Goal: Information Seeking & Learning: Check status

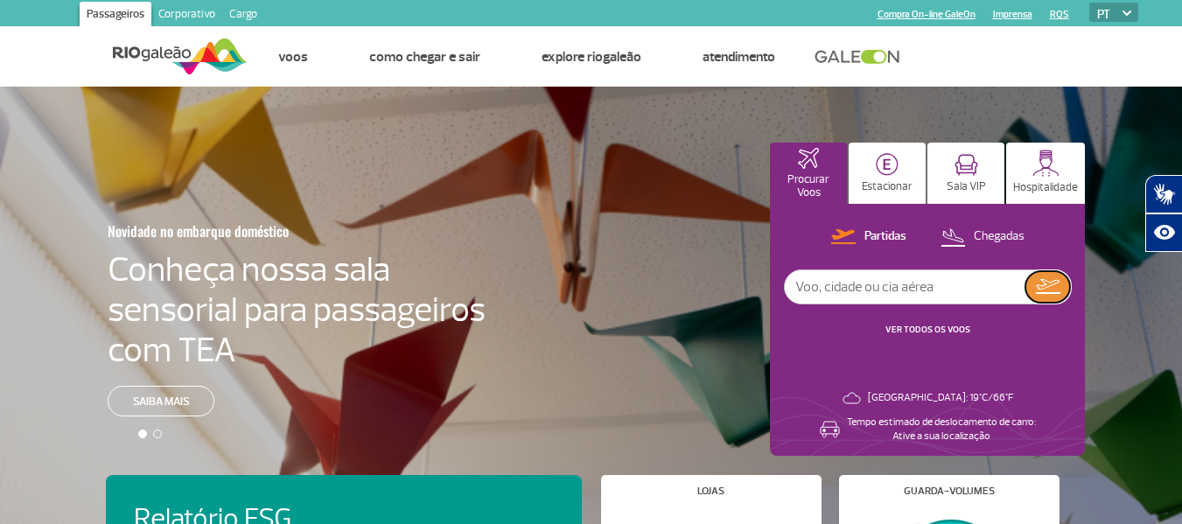
click at [1057, 278] on button at bounding box center [1047, 286] width 45 height 31
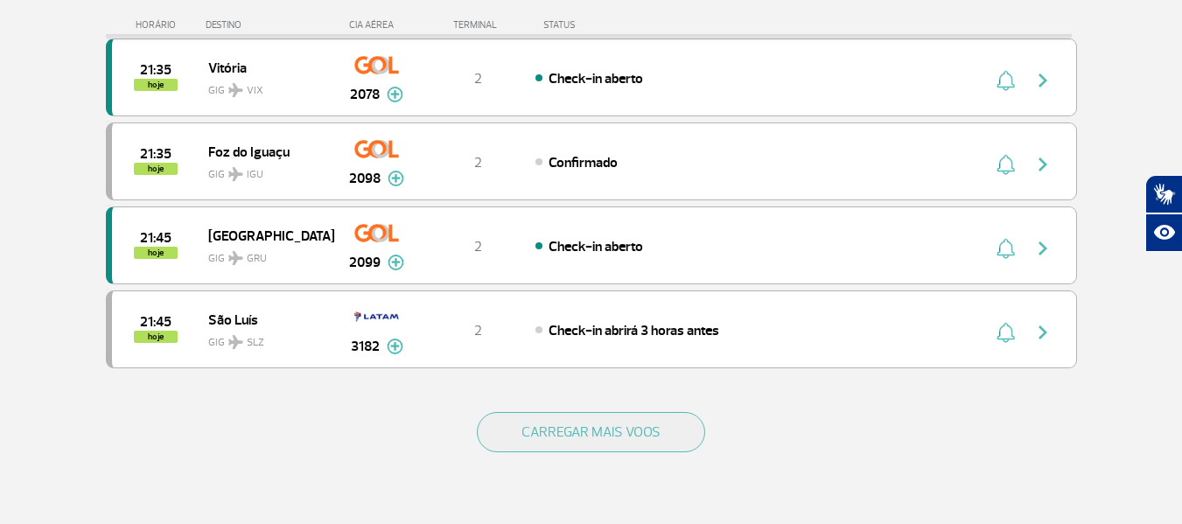
scroll to position [1634, 0]
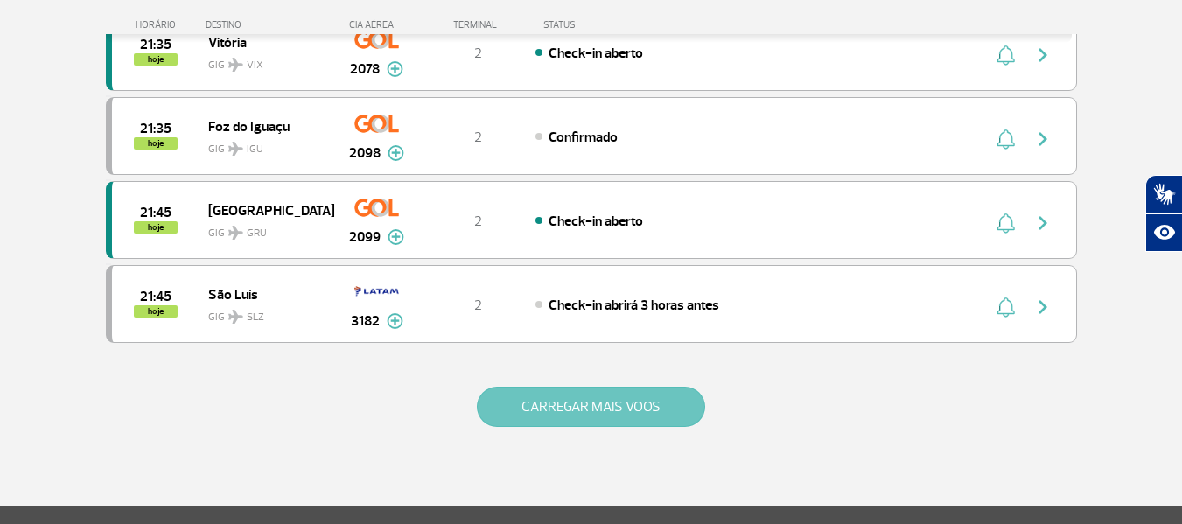
click at [677, 396] on button "CARREGAR MAIS VOOS" at bounding box center [591, 407] width 228 height 40
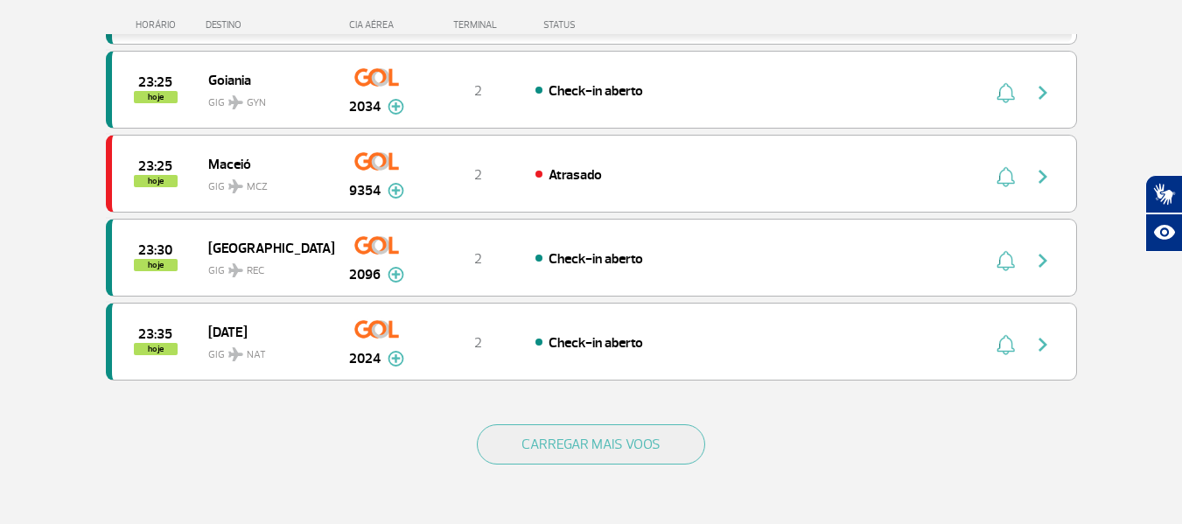
scroll to position [3278, 0]
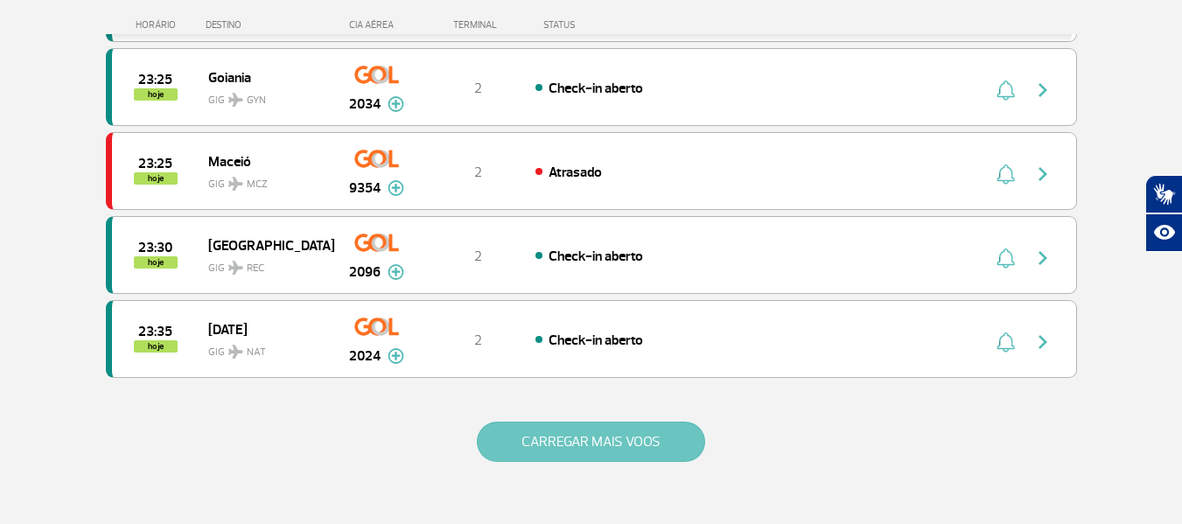
click at [674, 458] on button "CARREGAR MAIS VOOS" at bounding box center [591, 442] width 228 height 40
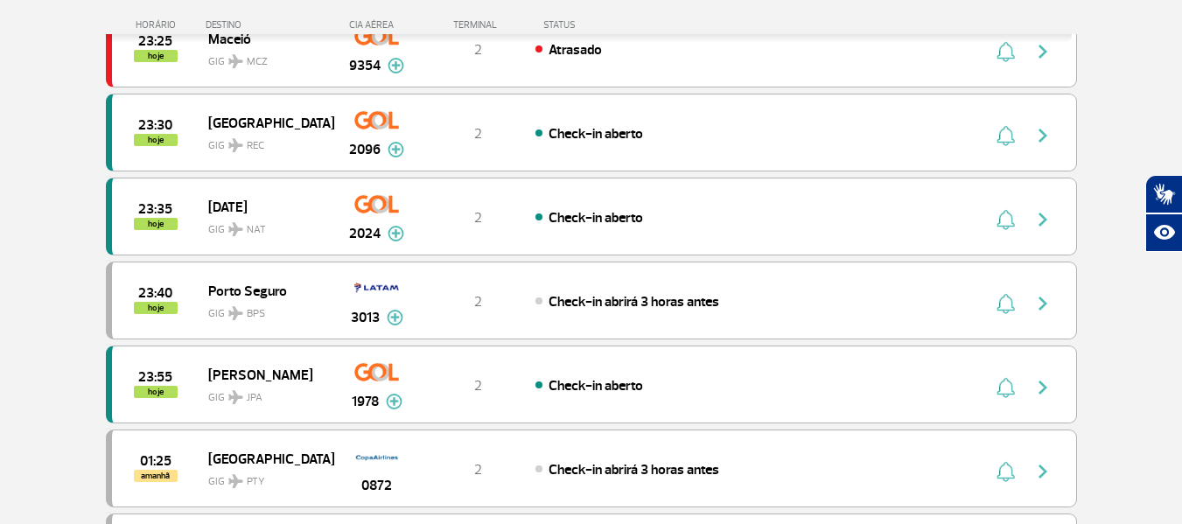
scroll to position [3418, 0]
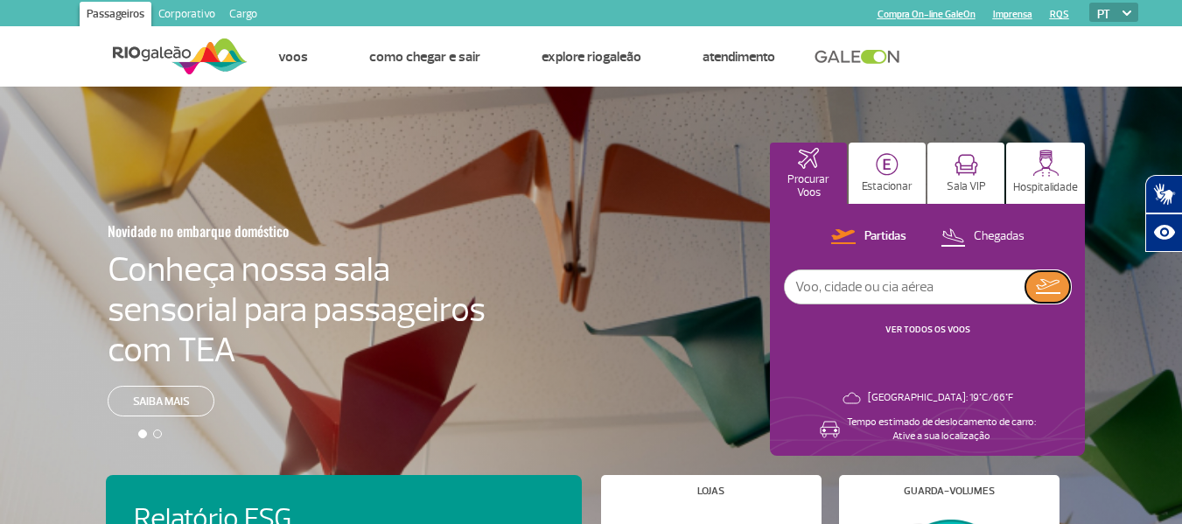
click at [1036, 280] on img at bounding box center [1048, 286] width 24 height 15
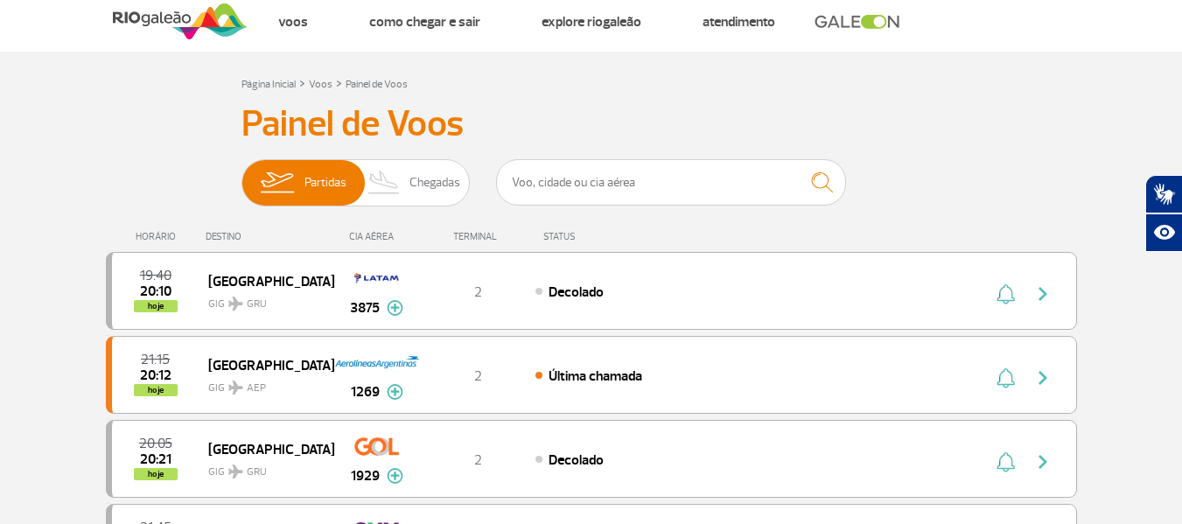
scroll to position [70, 0]
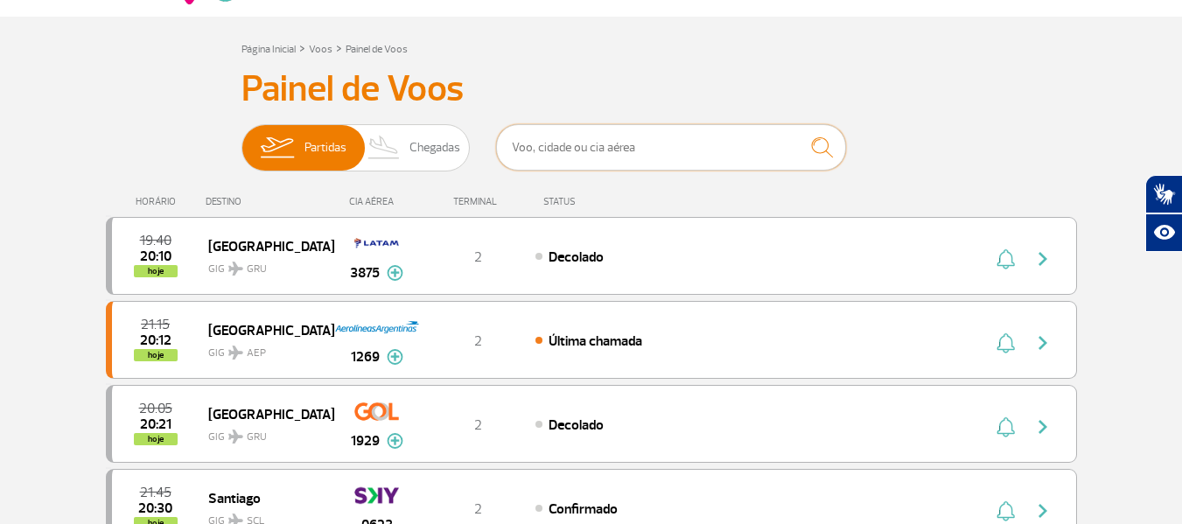
click at [574, 164] on input "text" at bounding box center [671, 147] width 350 height 46
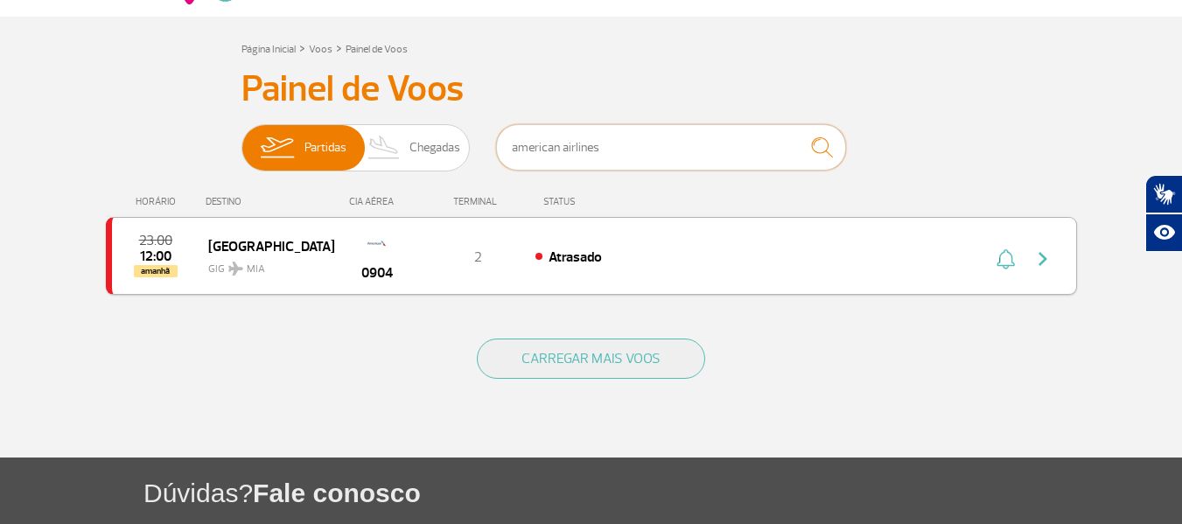
type input "american airlines"
click at [709, 242] on div "23:00 12:00 amanhã Miami GIG MIA 0904 2 Atrasado" at bounding box center [591, 256] width 971 height 78
click at [1041, 262] on img "button" at bounding box center [1042, 258] width 21 height 21
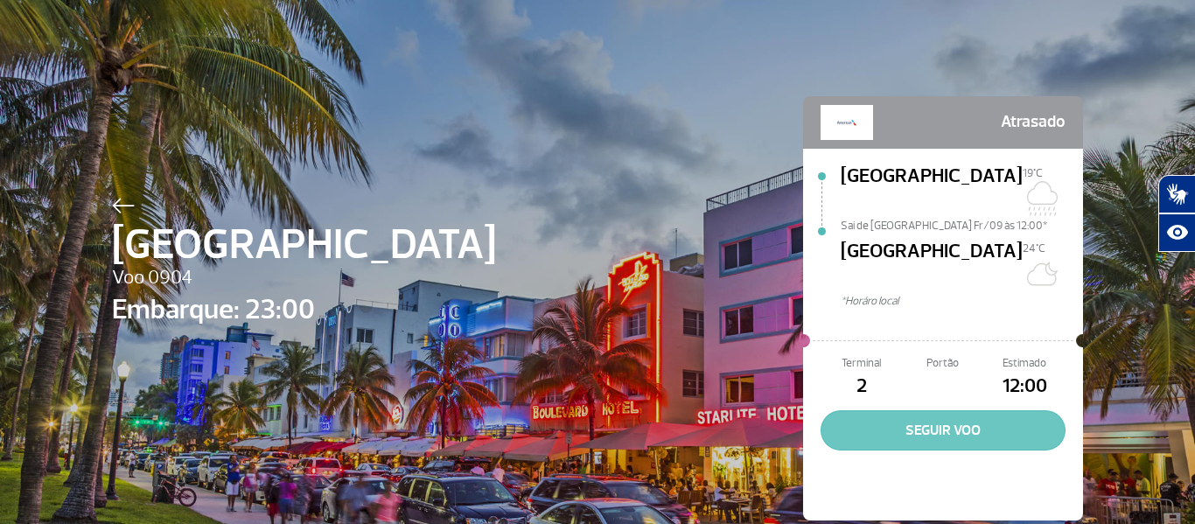
click at [979, 410] on button "SEGUIR VOO" at bounding box center [943, 430] width 245 height 40
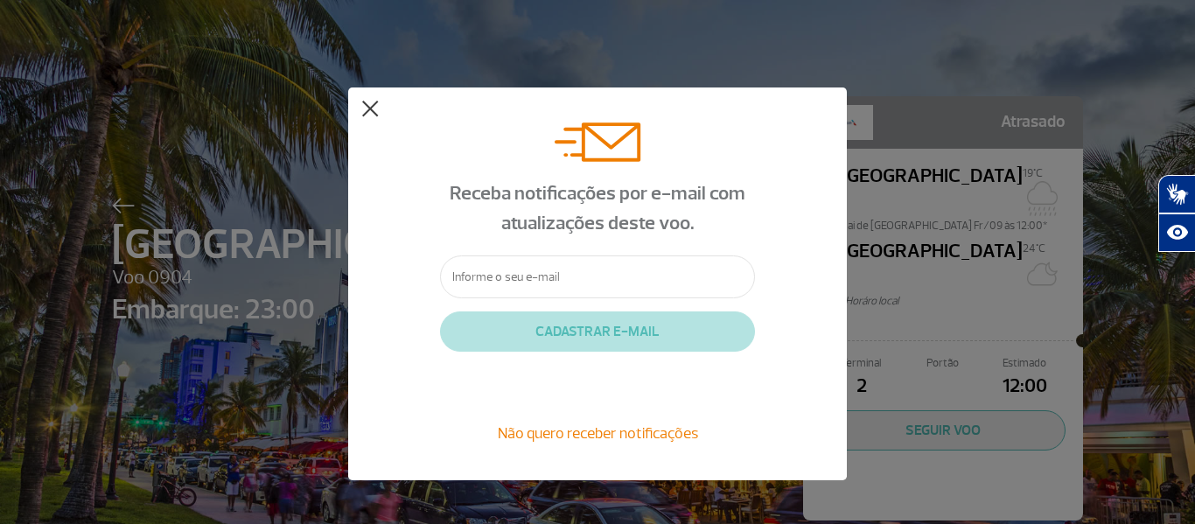
click at [372, 103] on button at bounding box center [369, 109] width 17 height 17
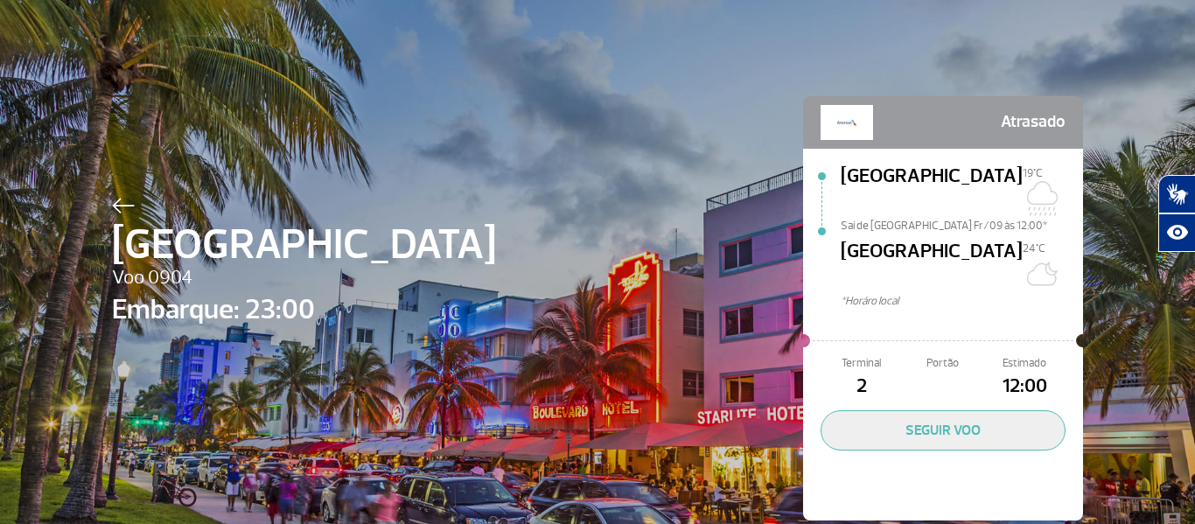
click at [122, 209] on img at bounding box center [123, 206] width 23 height 16
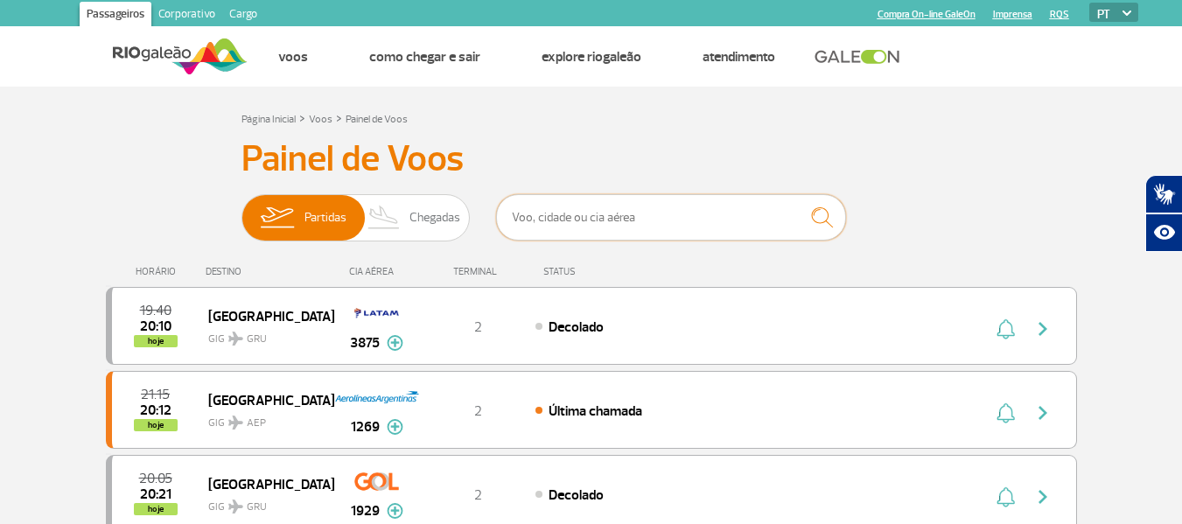
click at [612, 219] on input "text" at bounding box center [671, 217] width 350 height 46
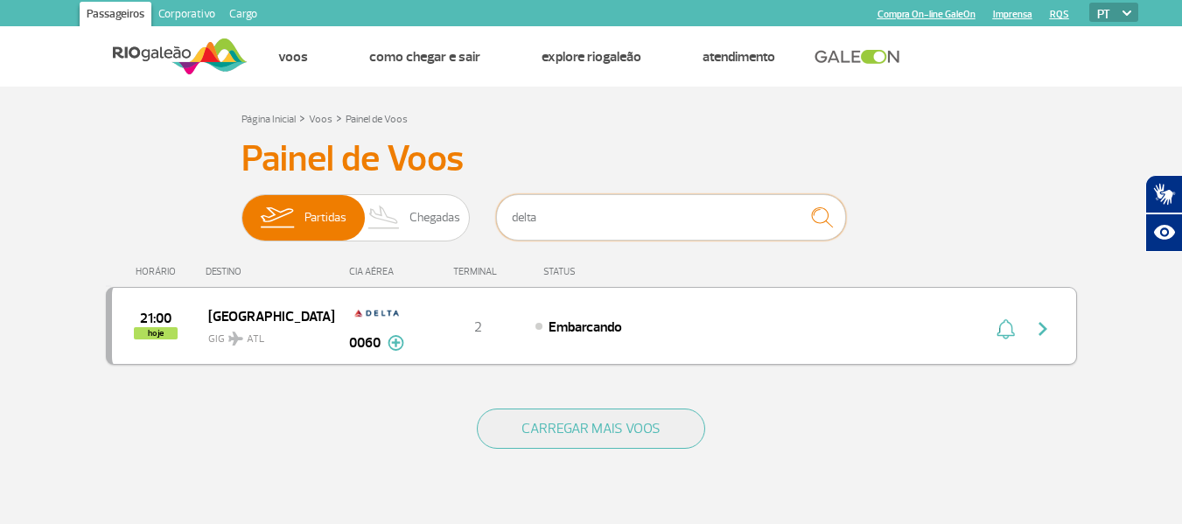
type input "delta"
click at [400, 344] on img at bounding box center [396, 343] width 17 height 16
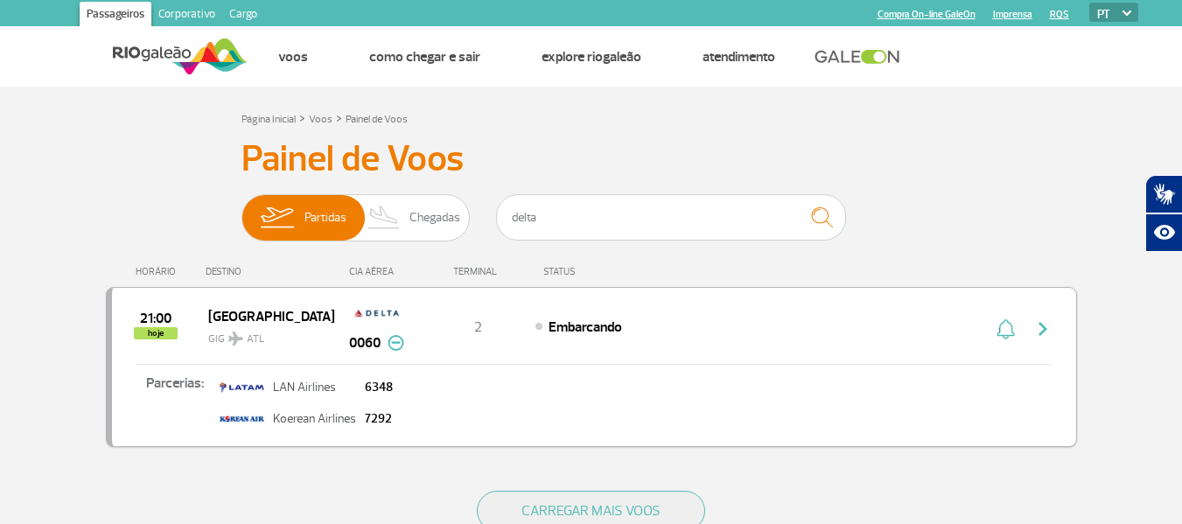
click at [400, 344] on img at bounding box center [396, 343] width 17 height 16
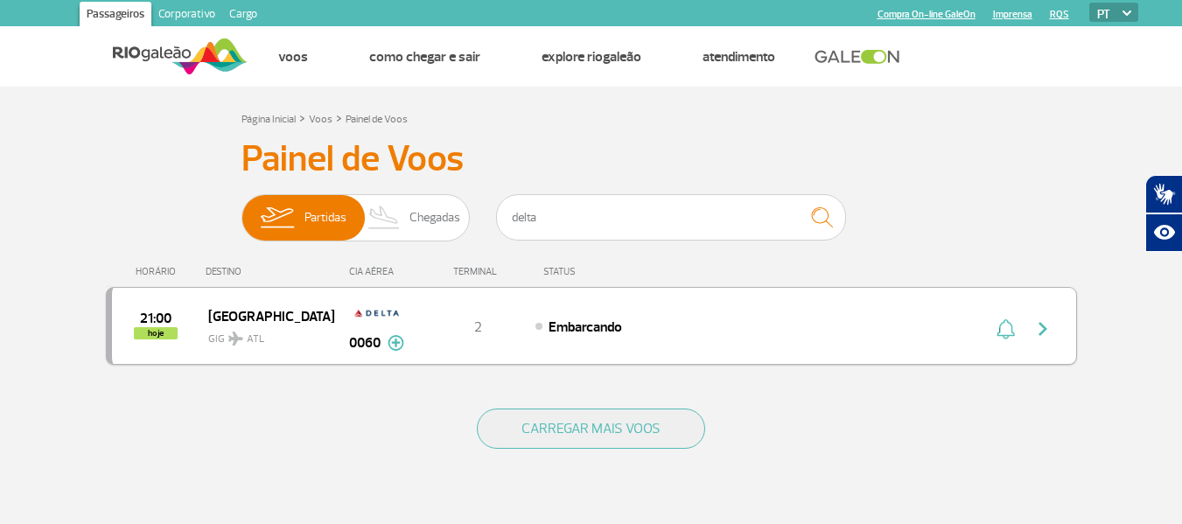
click at [1043, 319] on img "button" at bounding box center [1042, 328] width 21 height 21
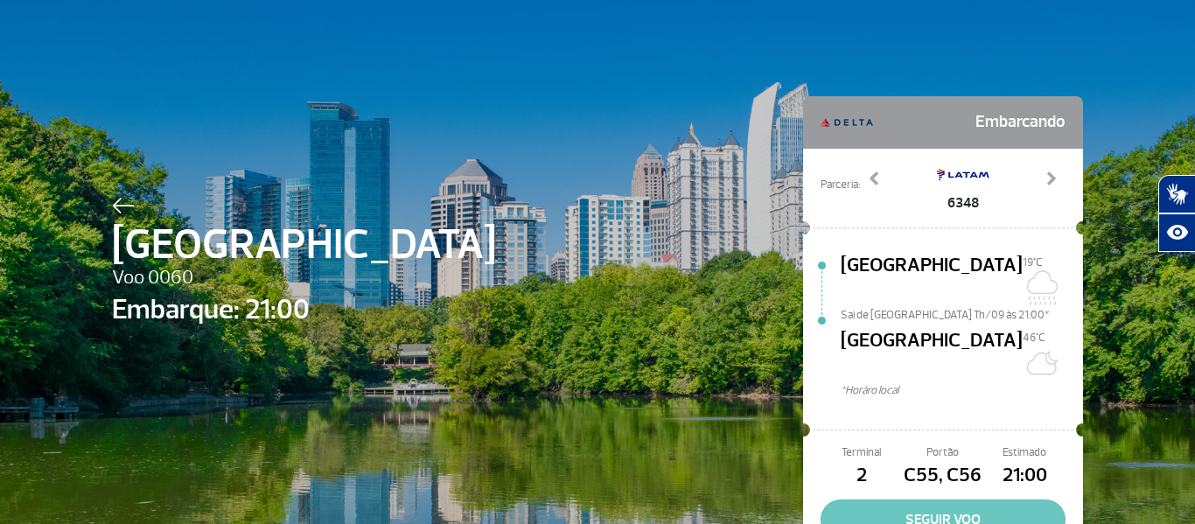
click at [880, 500] on button "SEGUIR VOO" at bounding box center [943, 520] width 245 height 40
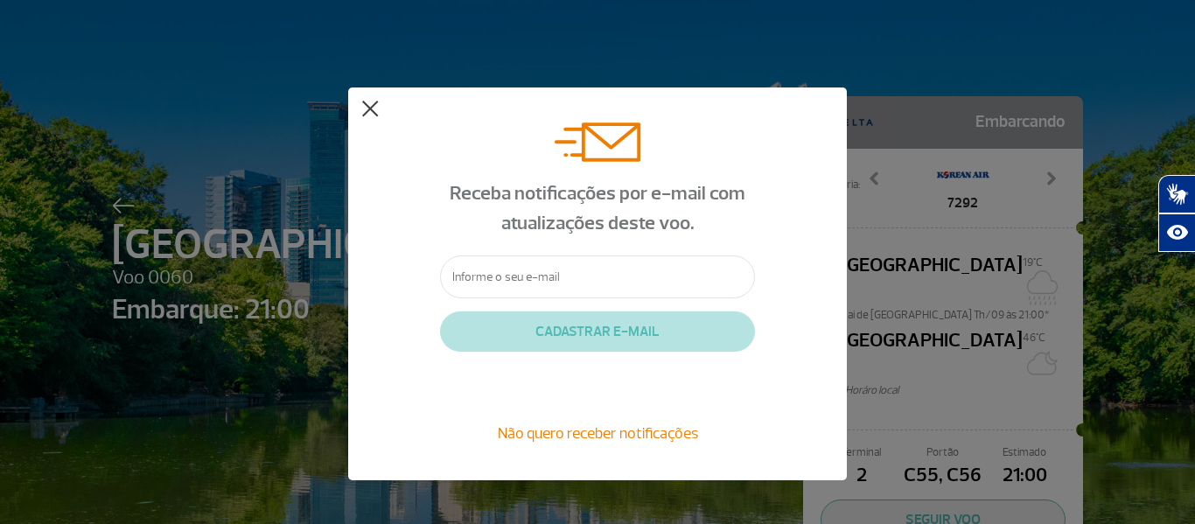
click at [371, 109] on button at bounding box center [369, 109] width 17 height 17
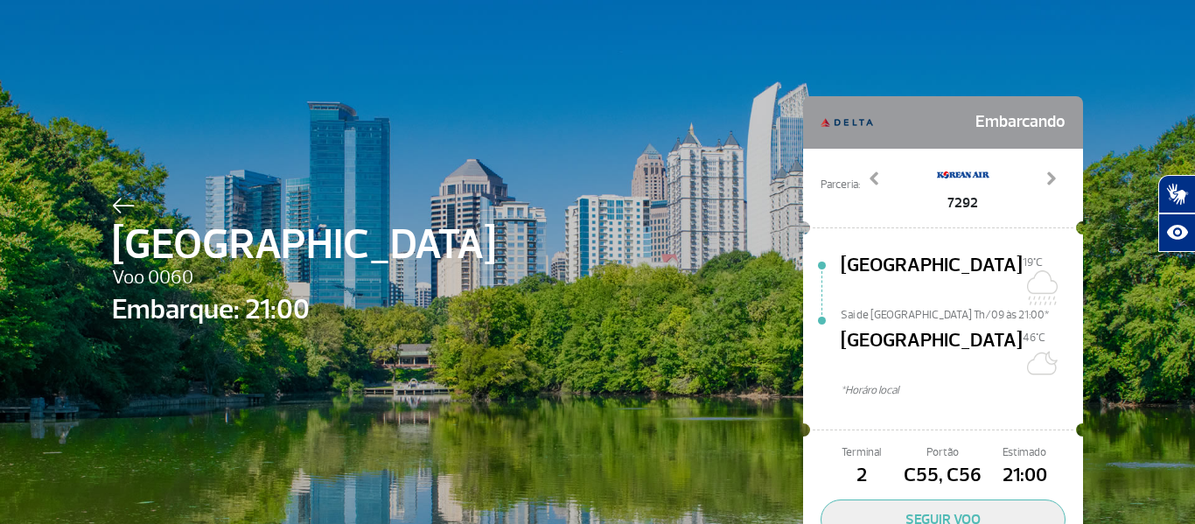
click at [112, 196] on div at bounding box center [304, 202] width 384 height 21
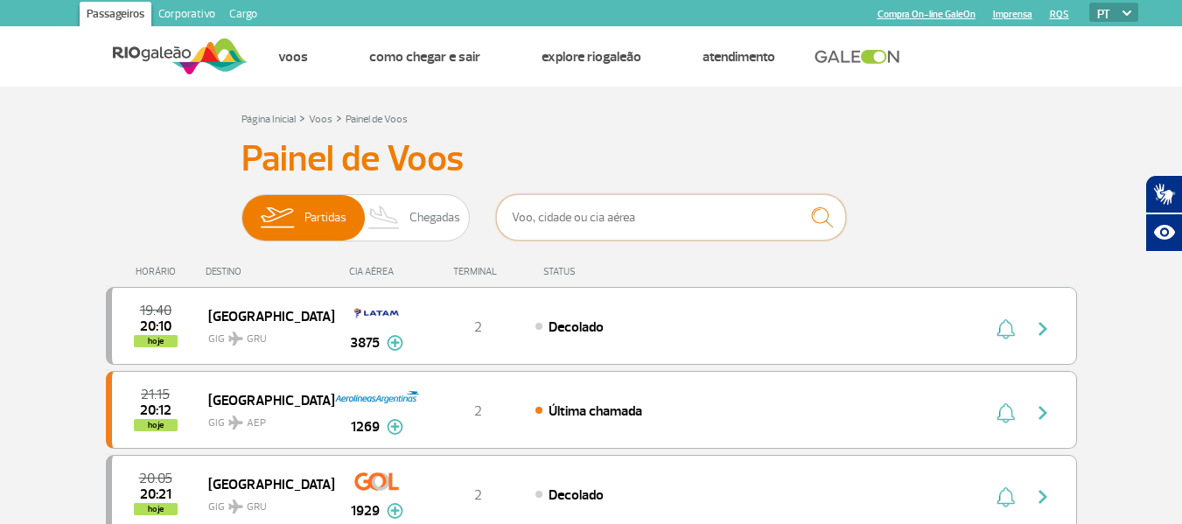
click at [561, 203] on input "text" at bounding box center [671, 217] width 350 height 46
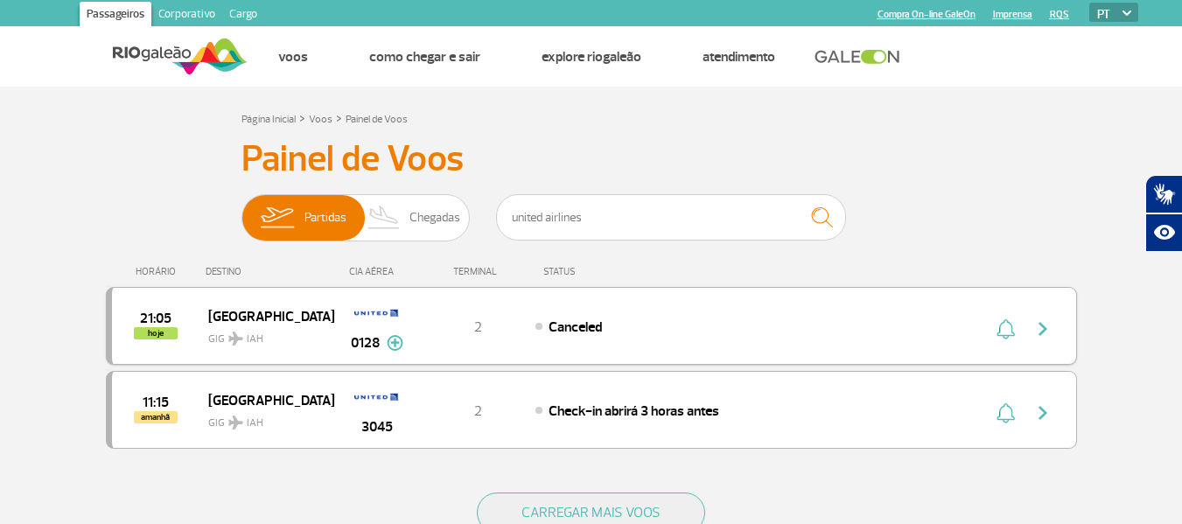
click at [519, 350] on div "21:05 hoje Houston GIG IAH 0128 2 Canceled Parcerias: ANA-All Nippon Airways 72…" at bounding box center [591, 326] width 971 height 78
click at [509, 343] on div "21:05 hoje Houston GIG IAH 0128 2 Canceled Parcerias: ANA-All Nippon Airways 72…" at bounding box center [591, 326] width 971 height 78
click at [1049, 325] on img "button" at bounding box center [1042, 328] width 21 height 21
click at [1038, 320] on img "button" at bounding box center [1042, 328] width 21 height 21
click at [666, 422] on div "11:15 amanhã Houston GIG IAH 3045 2 Check-in abrirá 3 horas antes" at bounding box center [591, 410] width 971 height 78
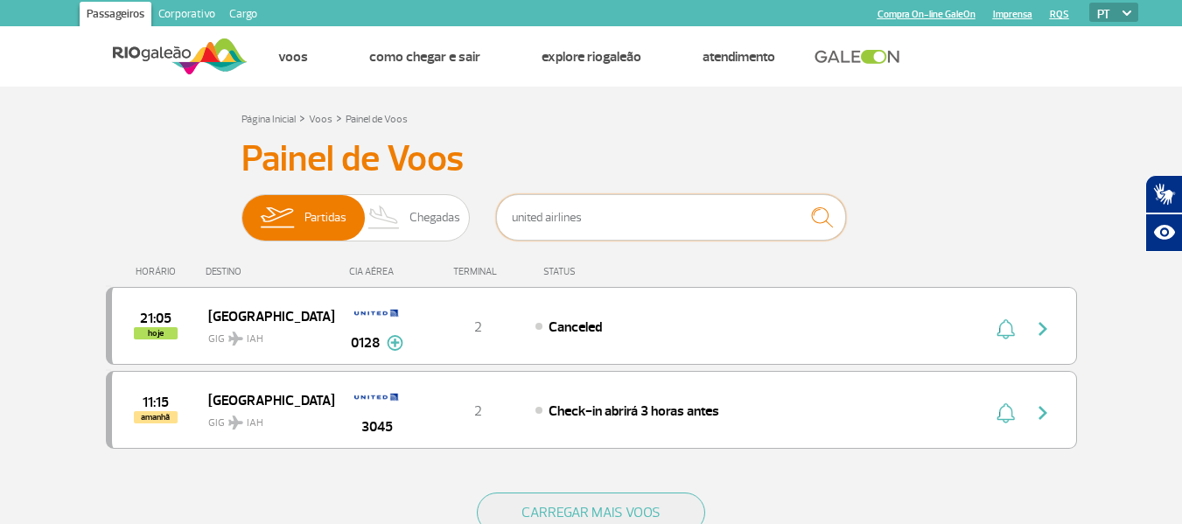
click at [656, 234] on input "united airlines" at bounding box center [671, 217] width 350 height 46
type input "u"
type input "b"
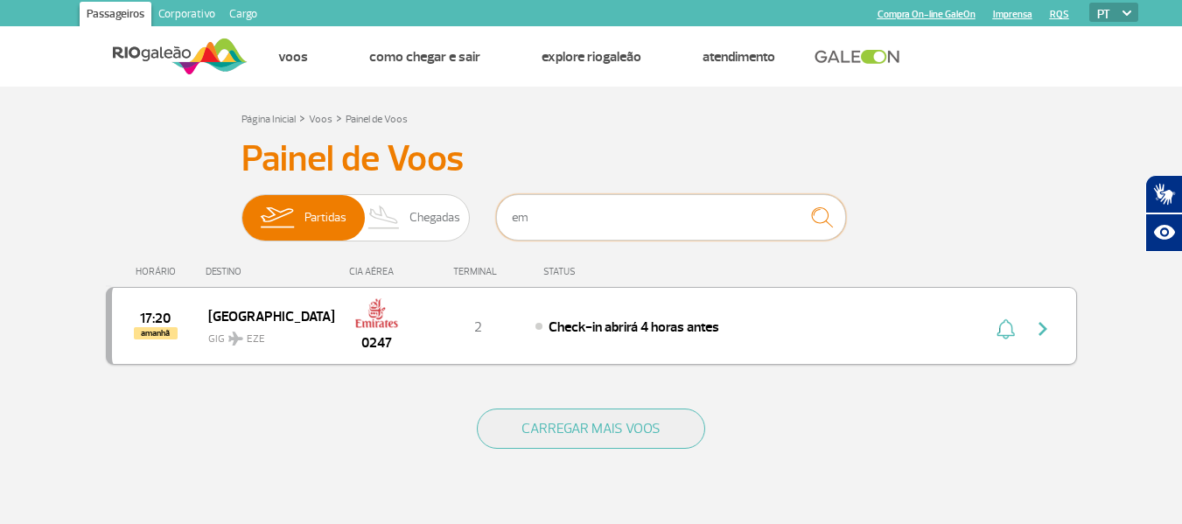
type input "e"
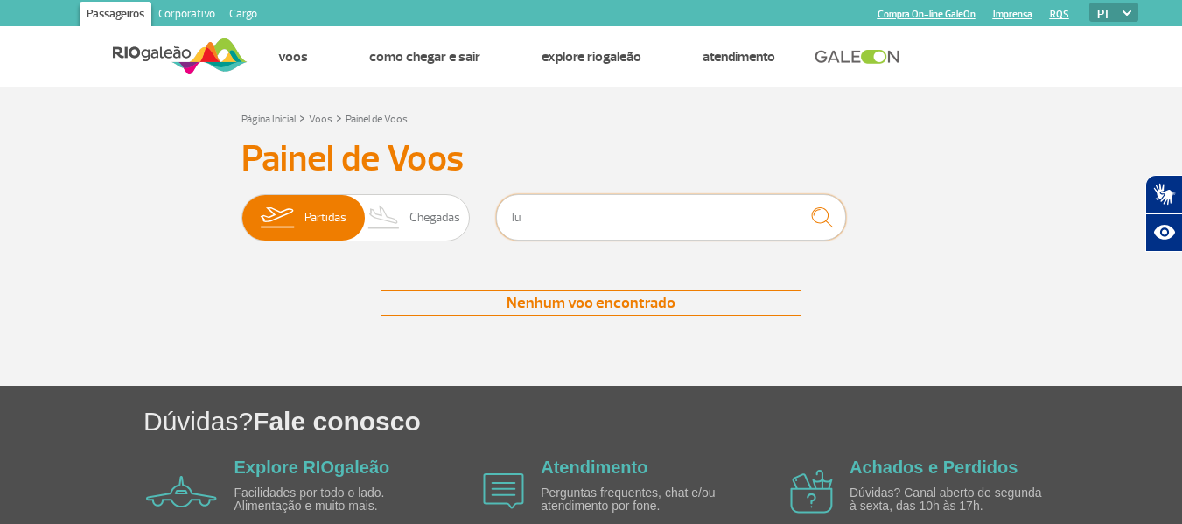
type input "l"
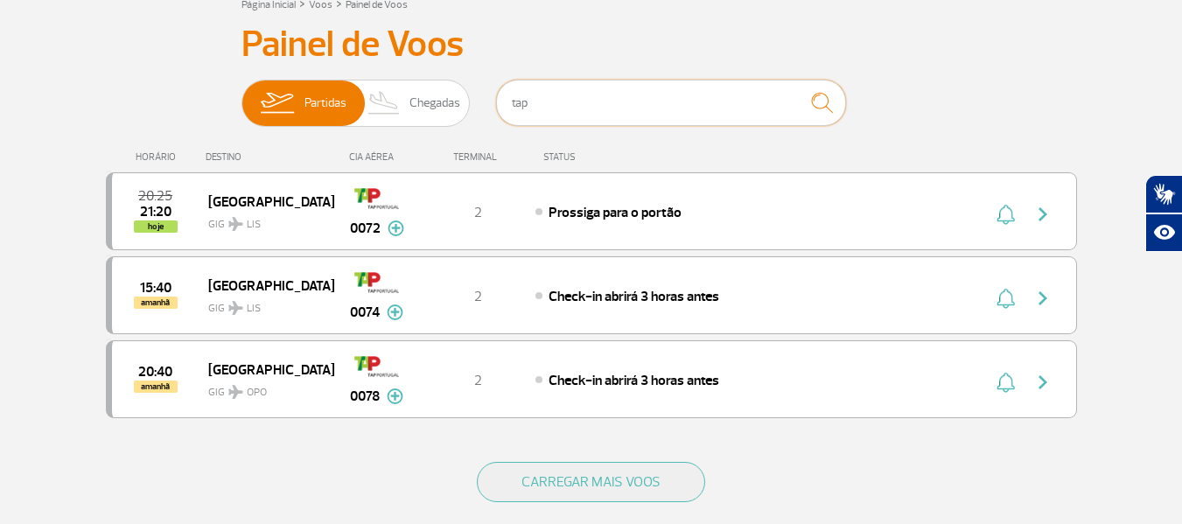
scroll to position [120, 0]
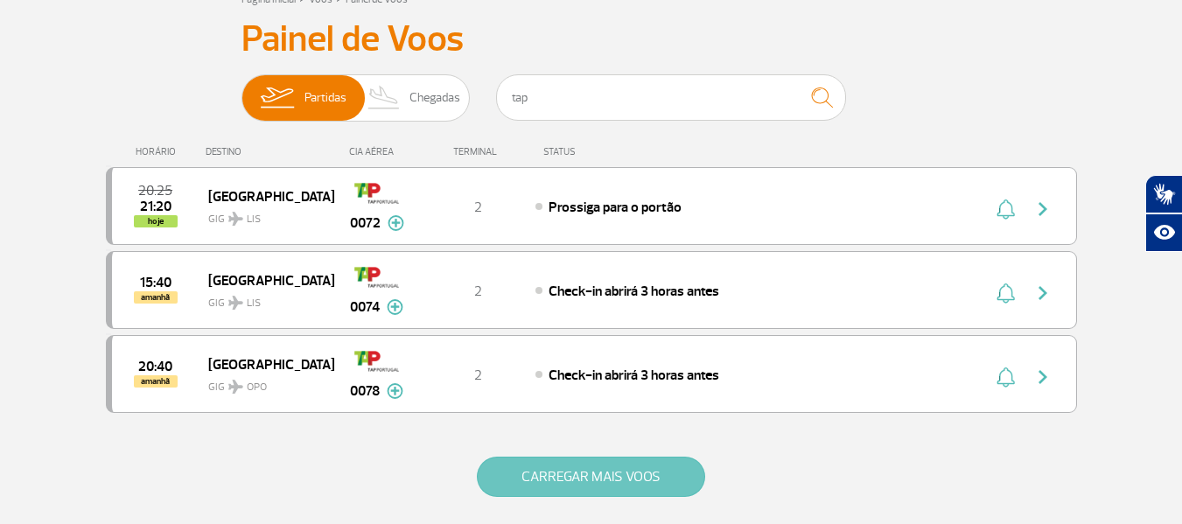
click at [593, 462] on button "CARREGAR MAIS VOOS" at bounding box center [591, 477] width 228 height 40
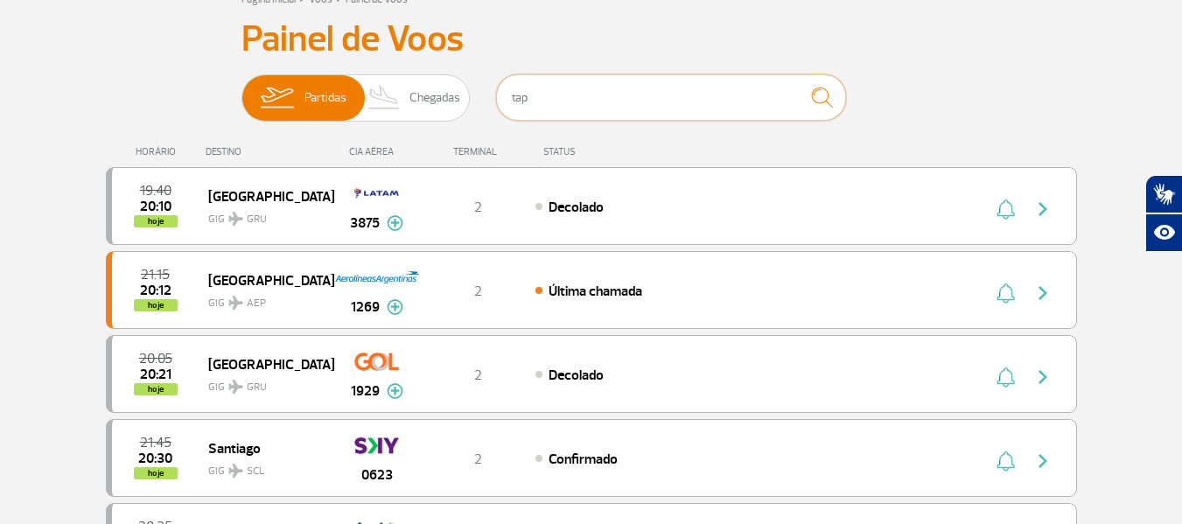
click at [697, 80] on input "tap" at bounding box center [671, 97] width 350 height 46
type input "t"
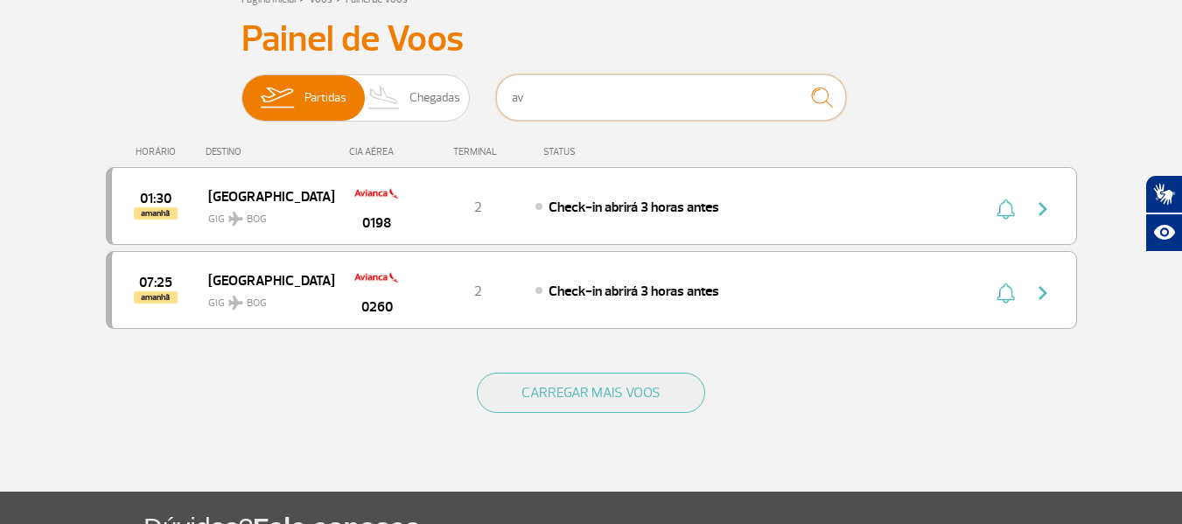
type input "a"
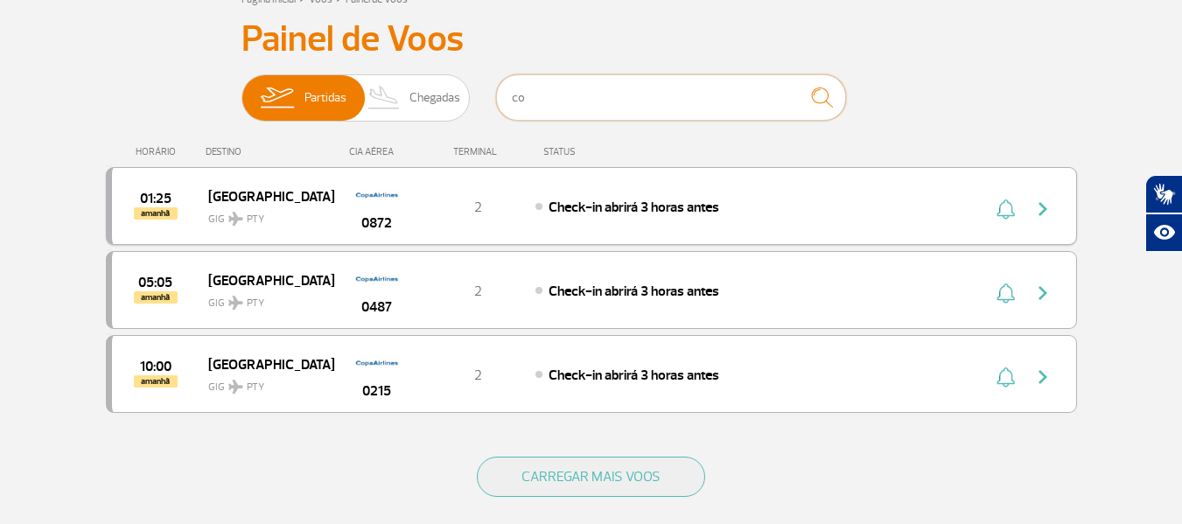
type input "c"
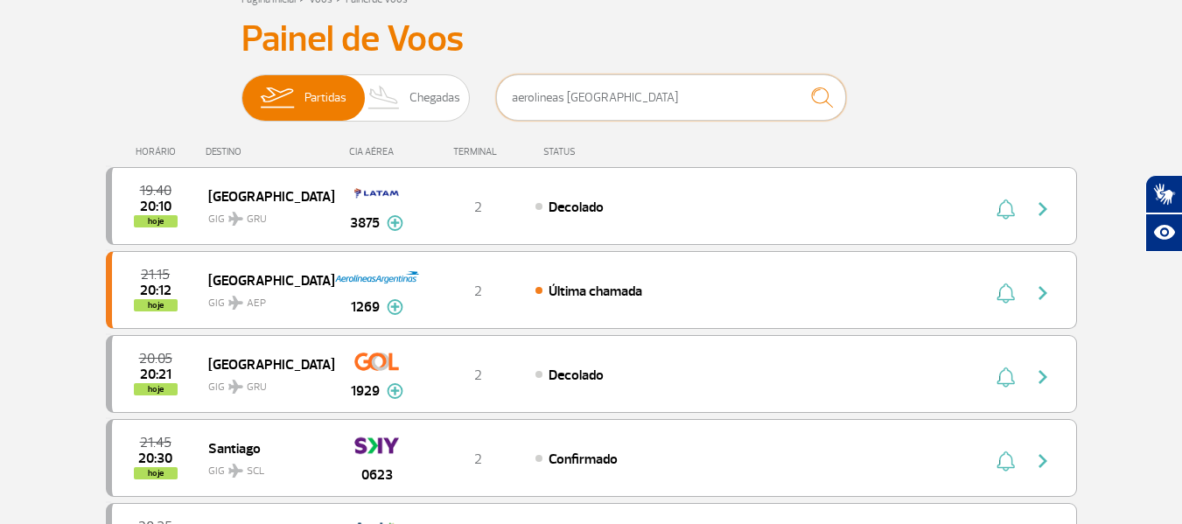
scroll to position [93, 0]
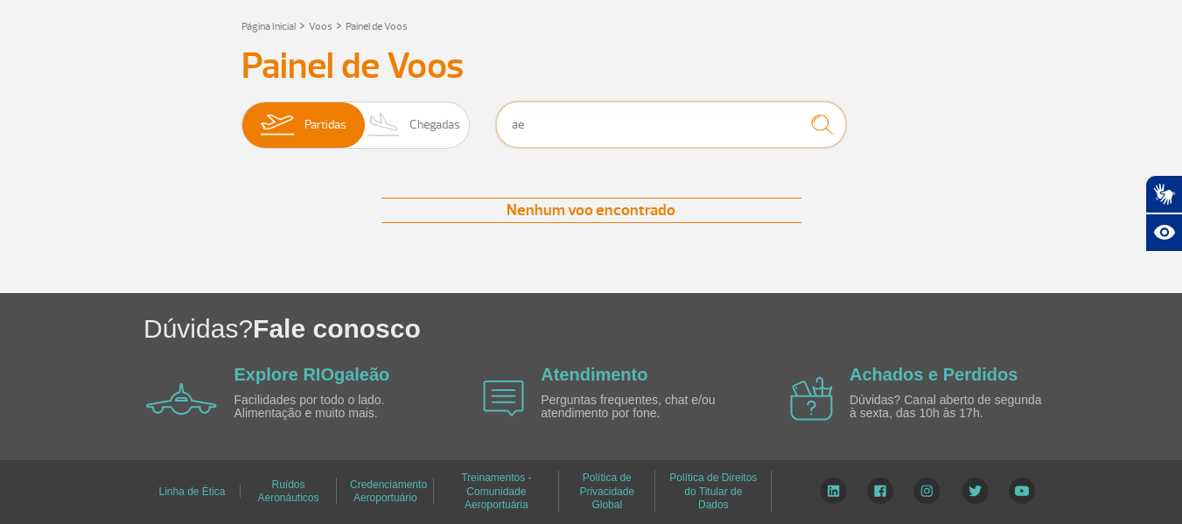
type input "a"
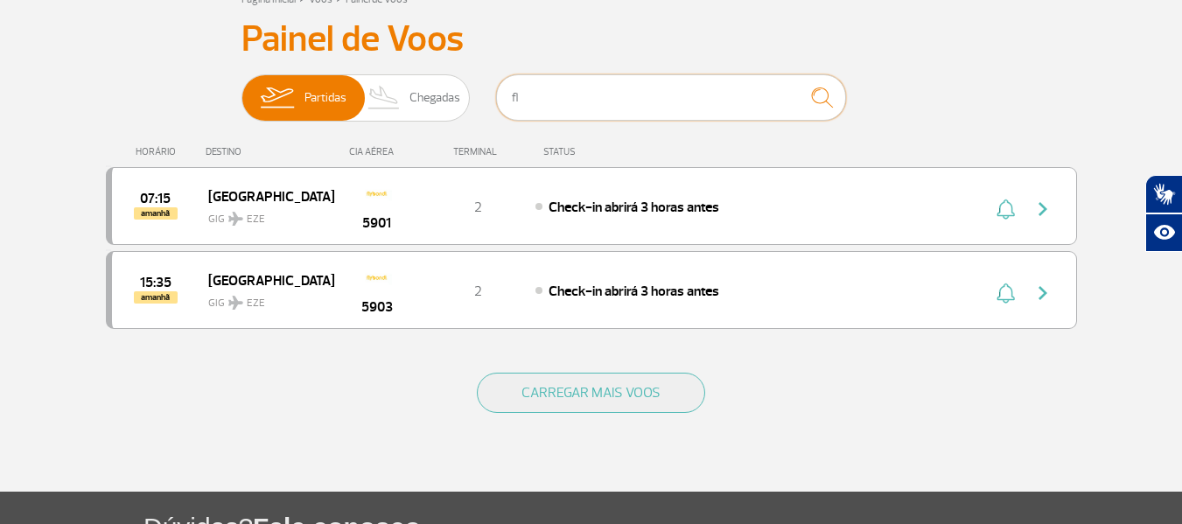
type input "f"
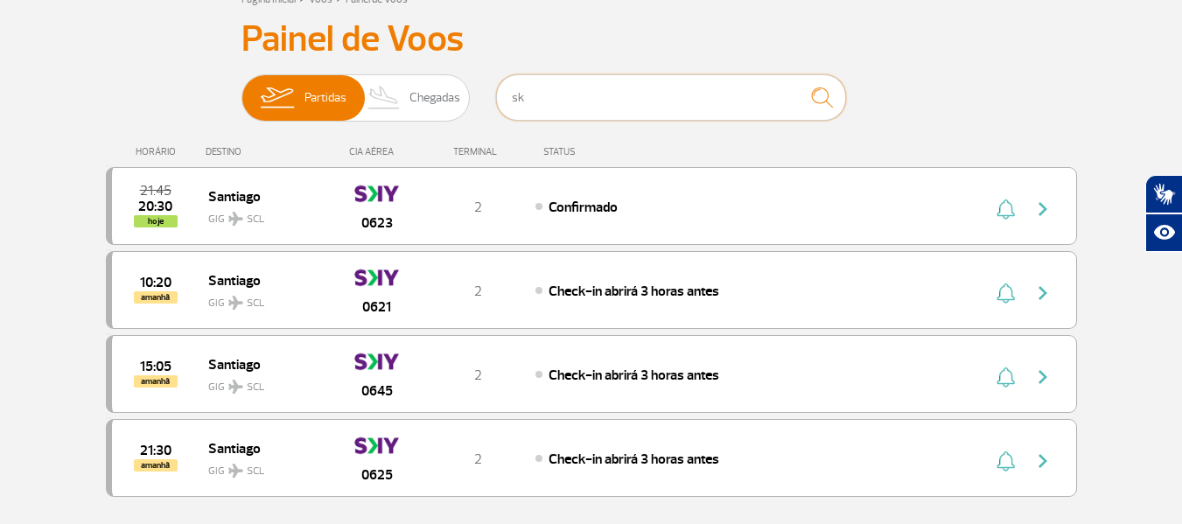
type input "s"
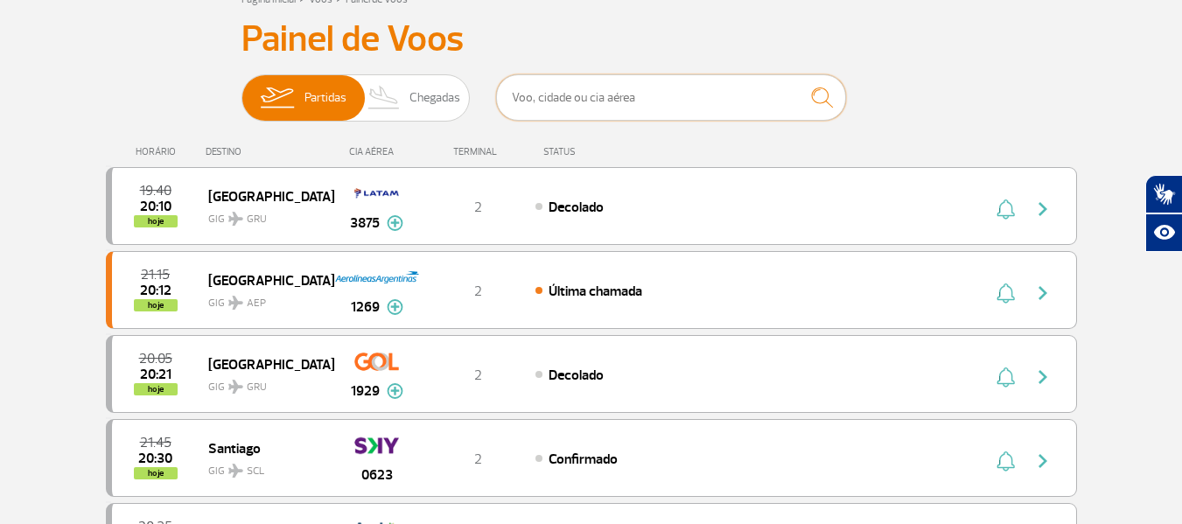
click at [690, 81] on input "text" at bounding box center [671, 97] width 350 height 46
click at [685, 86] on input "text" at bounding box center [671, 97] width 350 height 46
drag, startPoint x: 685, startPoint y: 86, endPoint x: 639, endPoint y: -106, distance: 197.1
click at [639, 0] on html "Passageiros Corporativo Cargo Compra On-line GaleOn Imprensa RQS PT ENG ESP Pág…" at bounding box center [591, 142] width 1182 height 524
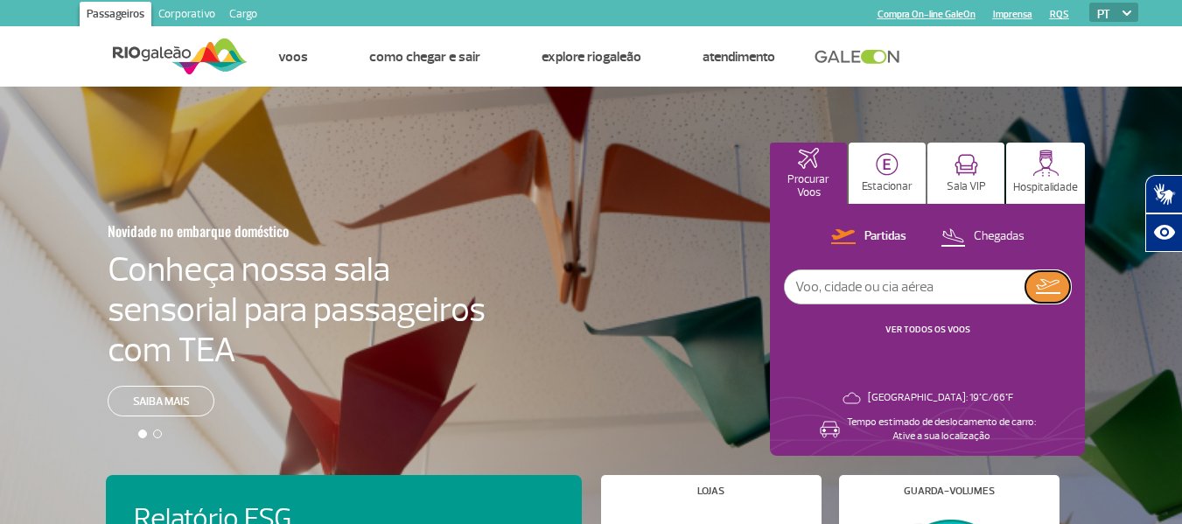
click at [1048, 281] on img at bounding box center [1048, 286] width 24 height 15
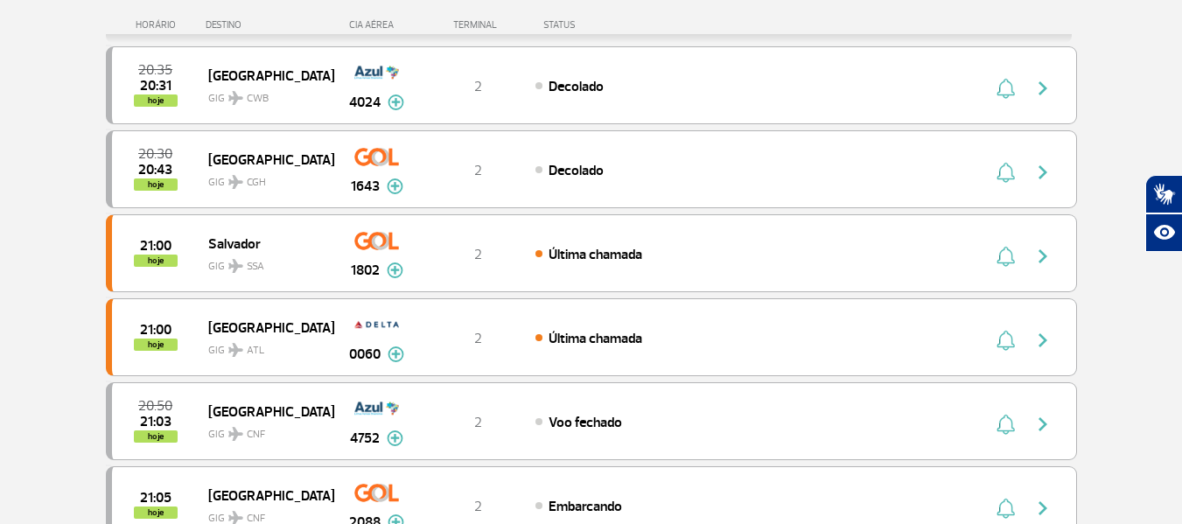
scroll to position [291, 0]
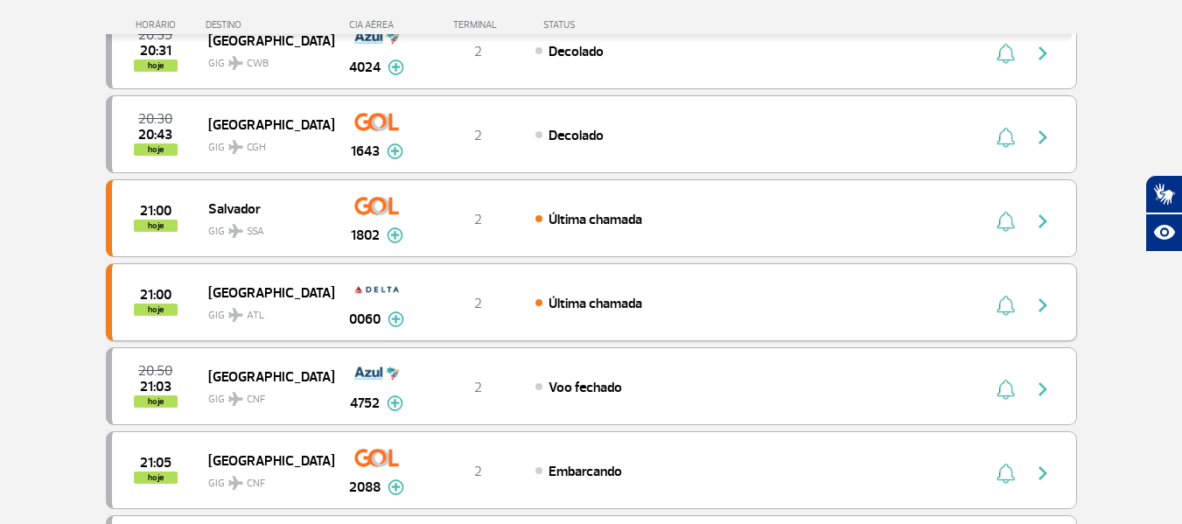
click at [1043, 311] on img "button" at bounding box center [1042, 305] width 21 height 21
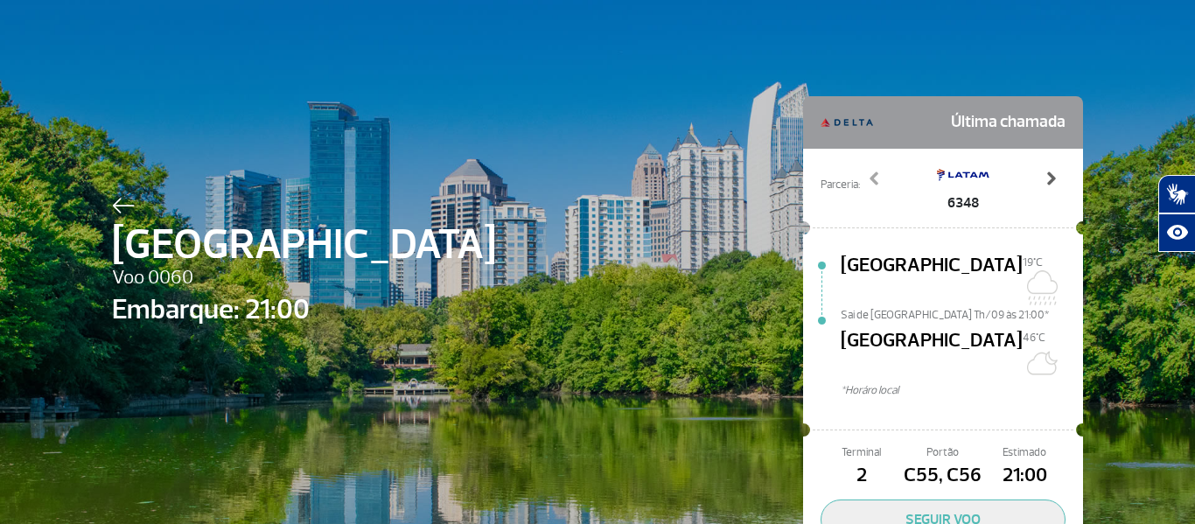
click at [1042, 178] on span at bounding box center [1050, 178] width 17 height 17
click at [872, 178] on span at bounding box center [874, 178] width 17 height 17
click at [114, 192] on div at bounding box center [304, 202] width 384 height 21
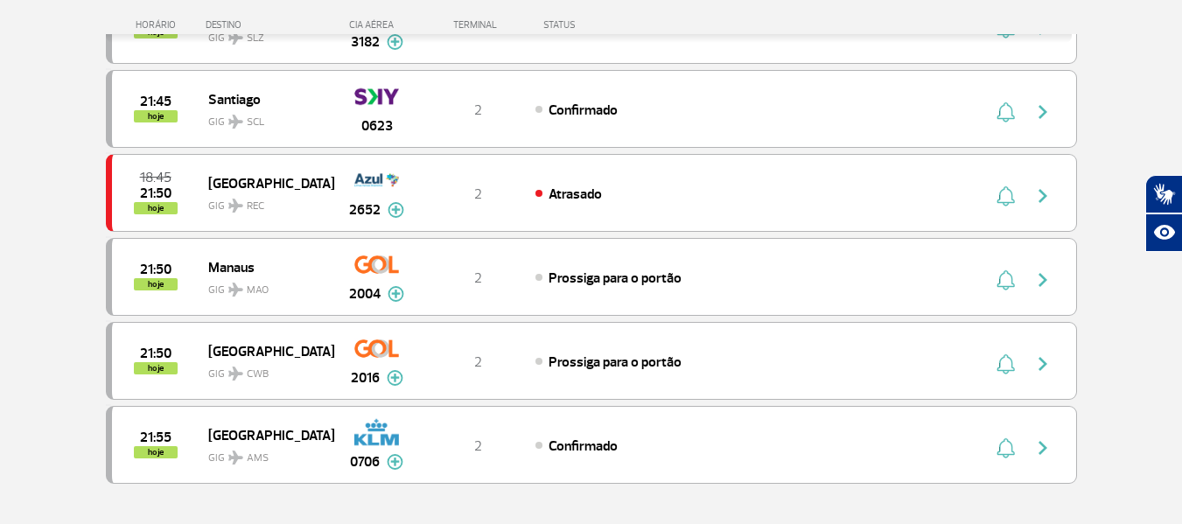
scroll to position [1656, 0]
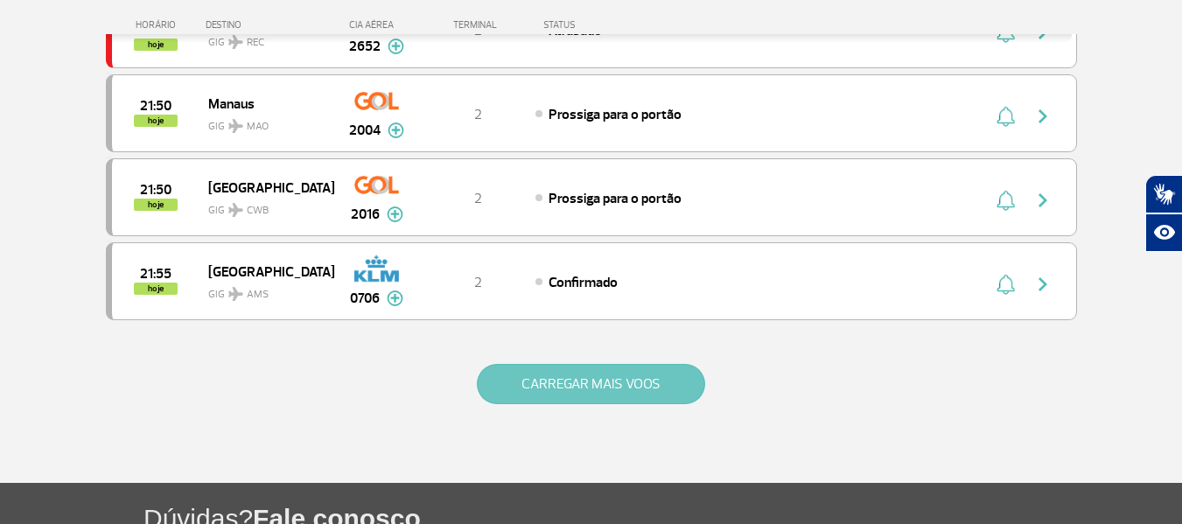
click at [565, 394] on button "CARREGAR MAIS VOOS" at bounding box center [591, 384] width 228 height 40
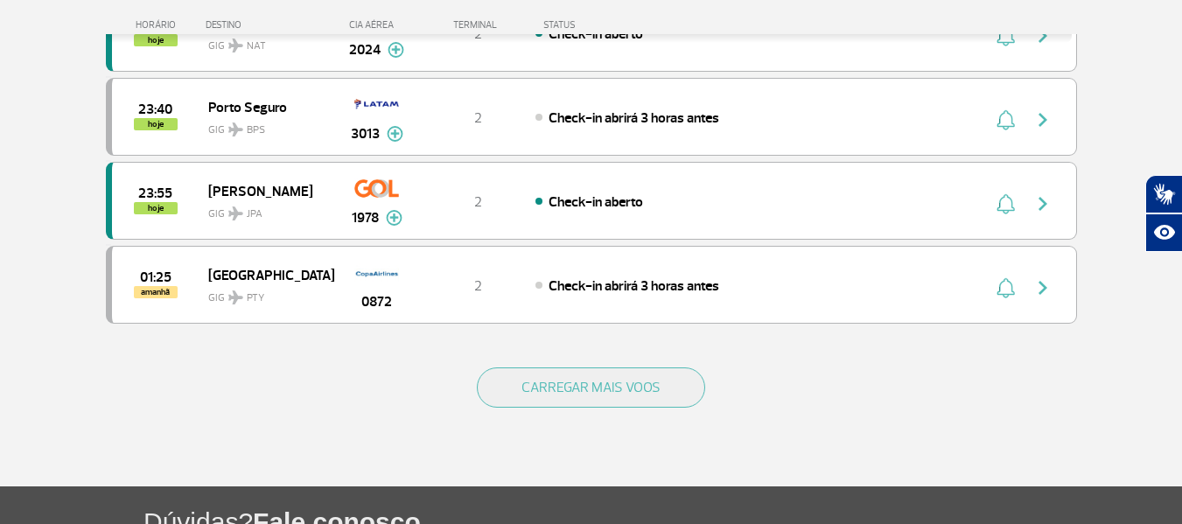
scroll to position [3486, 0]
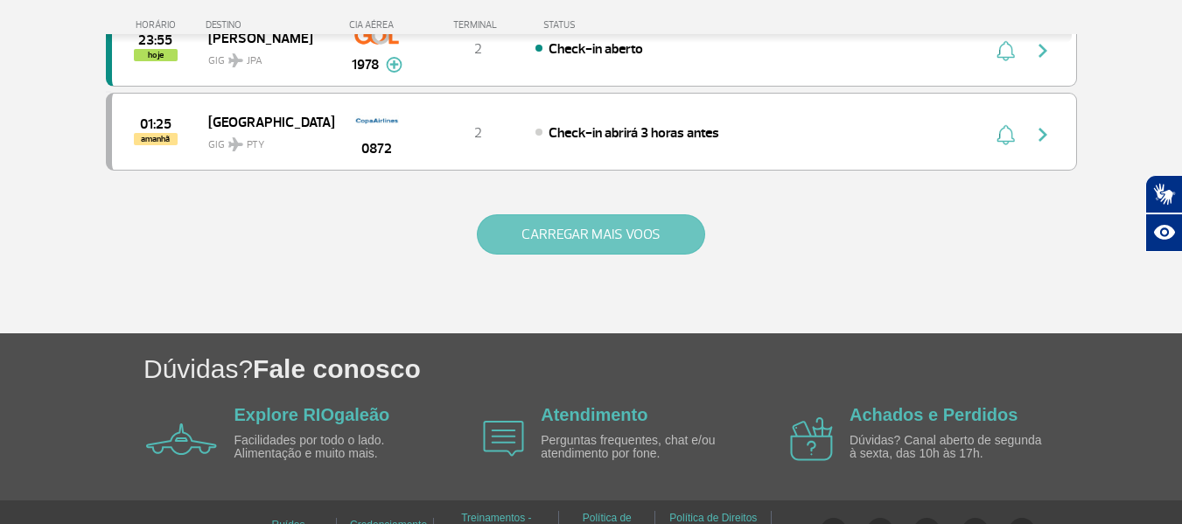
click at [623, 251] on button "CARREGAR MAIS VOOS" at bounding box center [591, 234] width 228 height 40
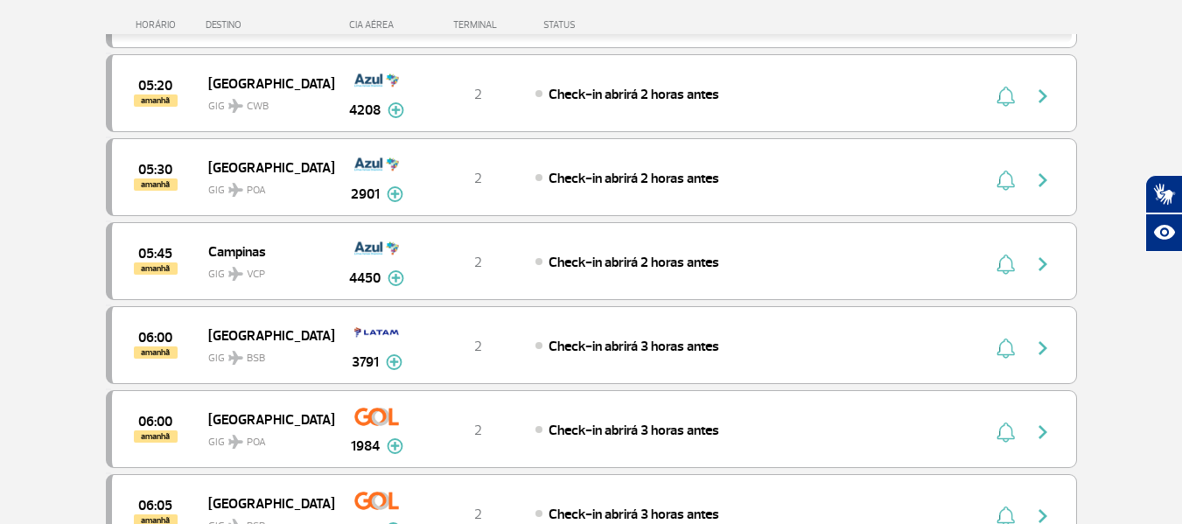
scroll to position [5206, 0]
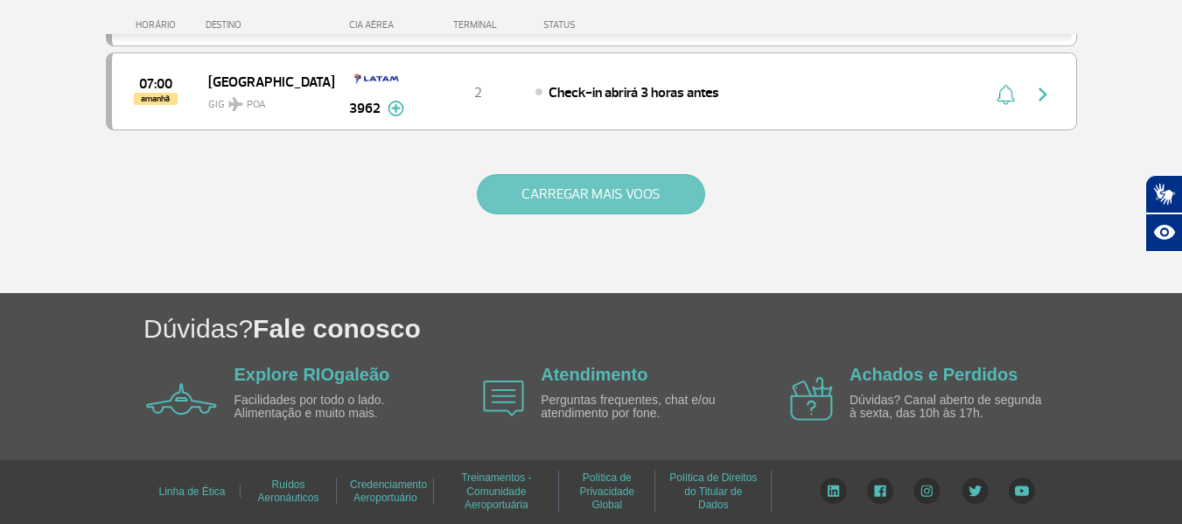
click at [509, 190] on button "CARREGAR MAIS VOOS" at bounding box center [591, 194] width 228 height 40
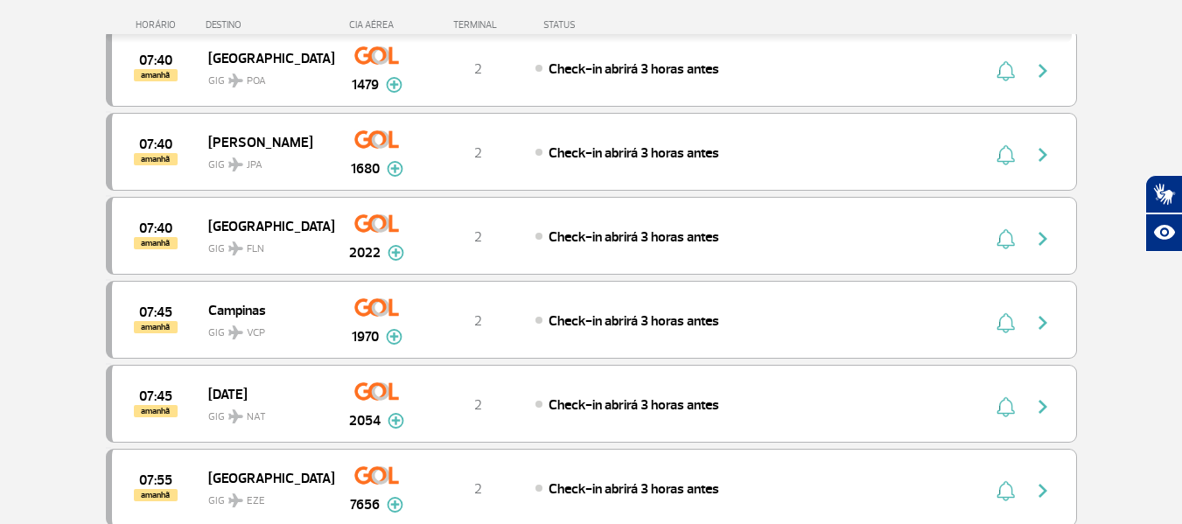
scroll to position [6882, 0]
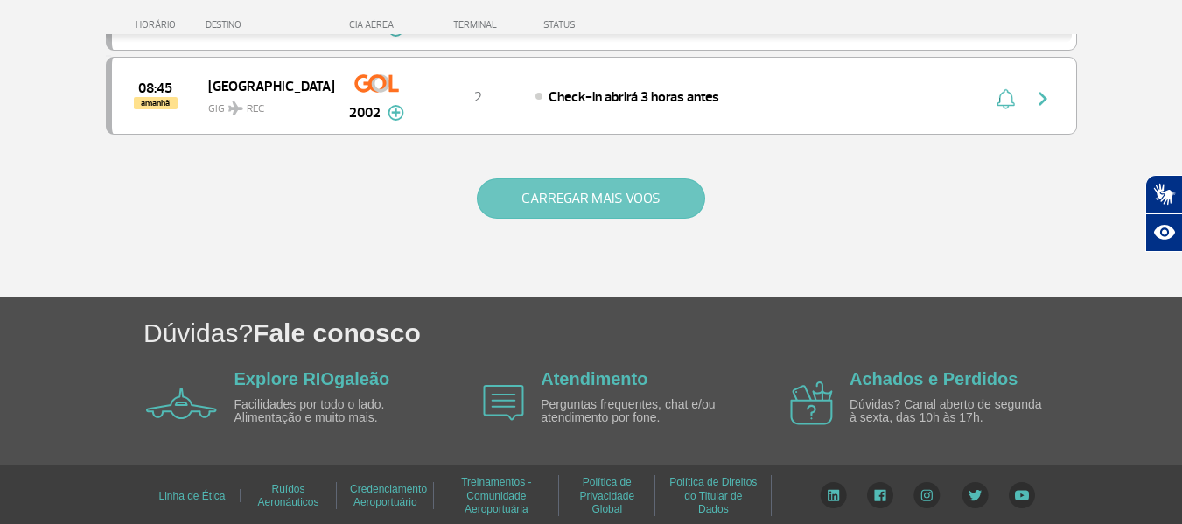
click at [608, 202] on button "CARREGAR MAIS VOOS" at bounding box center [591, 198] width 228 height 40
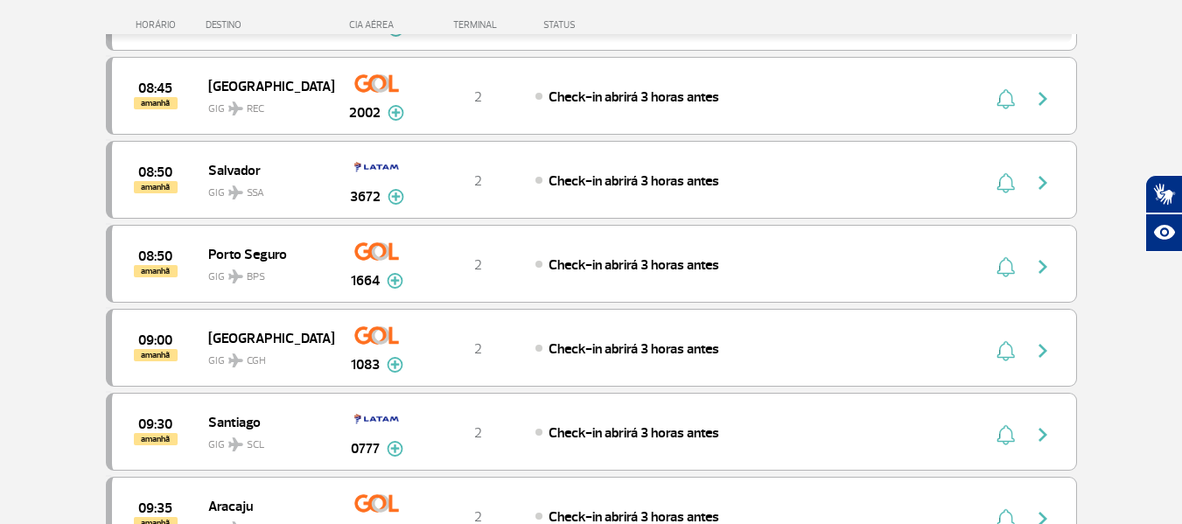
scroll to position [8566, 0]
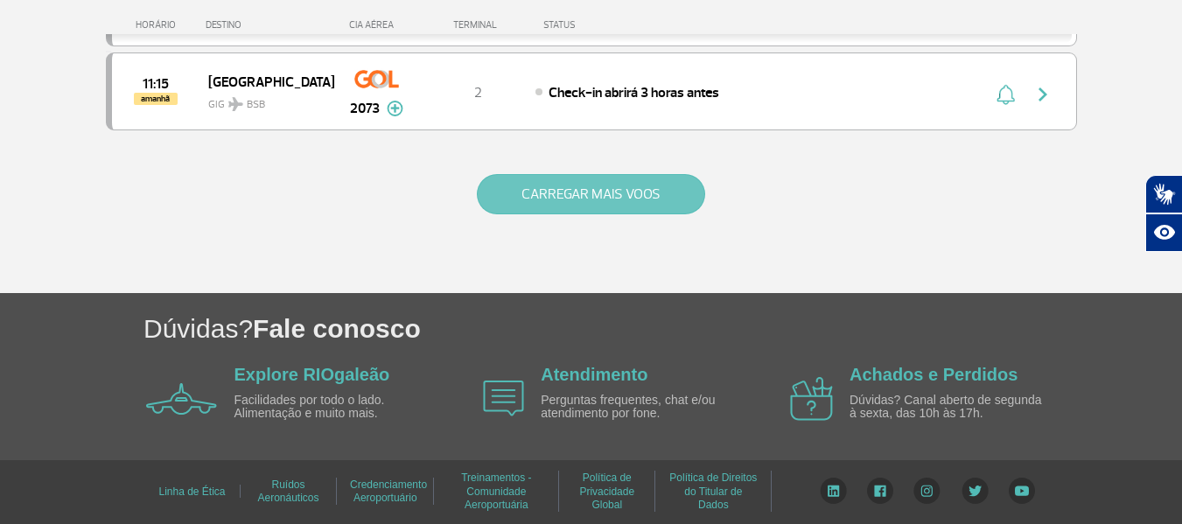
click at [608, 200] on button "CARREGAR MAIS VOOS" at bounding box center [591, 194] width 228 height 40
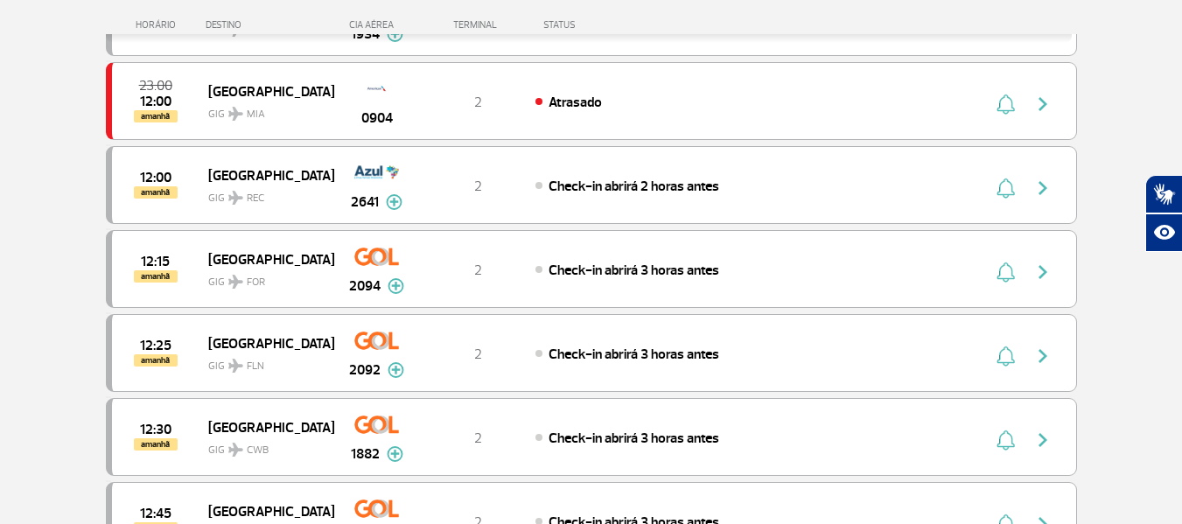
scroll to position [9192, 0]
